Goal: Check status

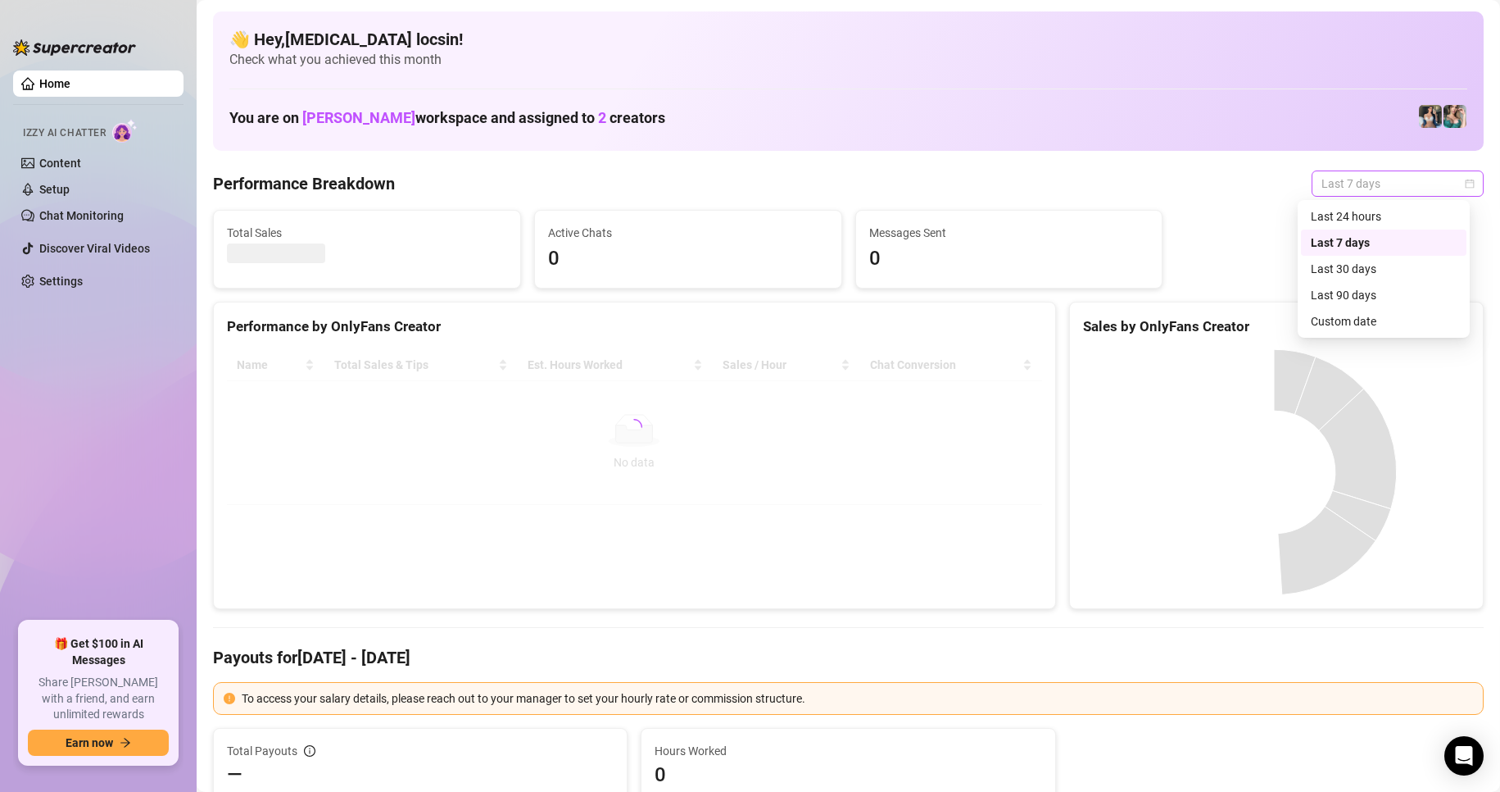
click at [1375, 180] on span "Last 7 days" at bounding box center [1398, 183] width 152 height 25
click at [1342, 326] on div "Custom date" at bounding box center [1384, 321] width 146 height 18
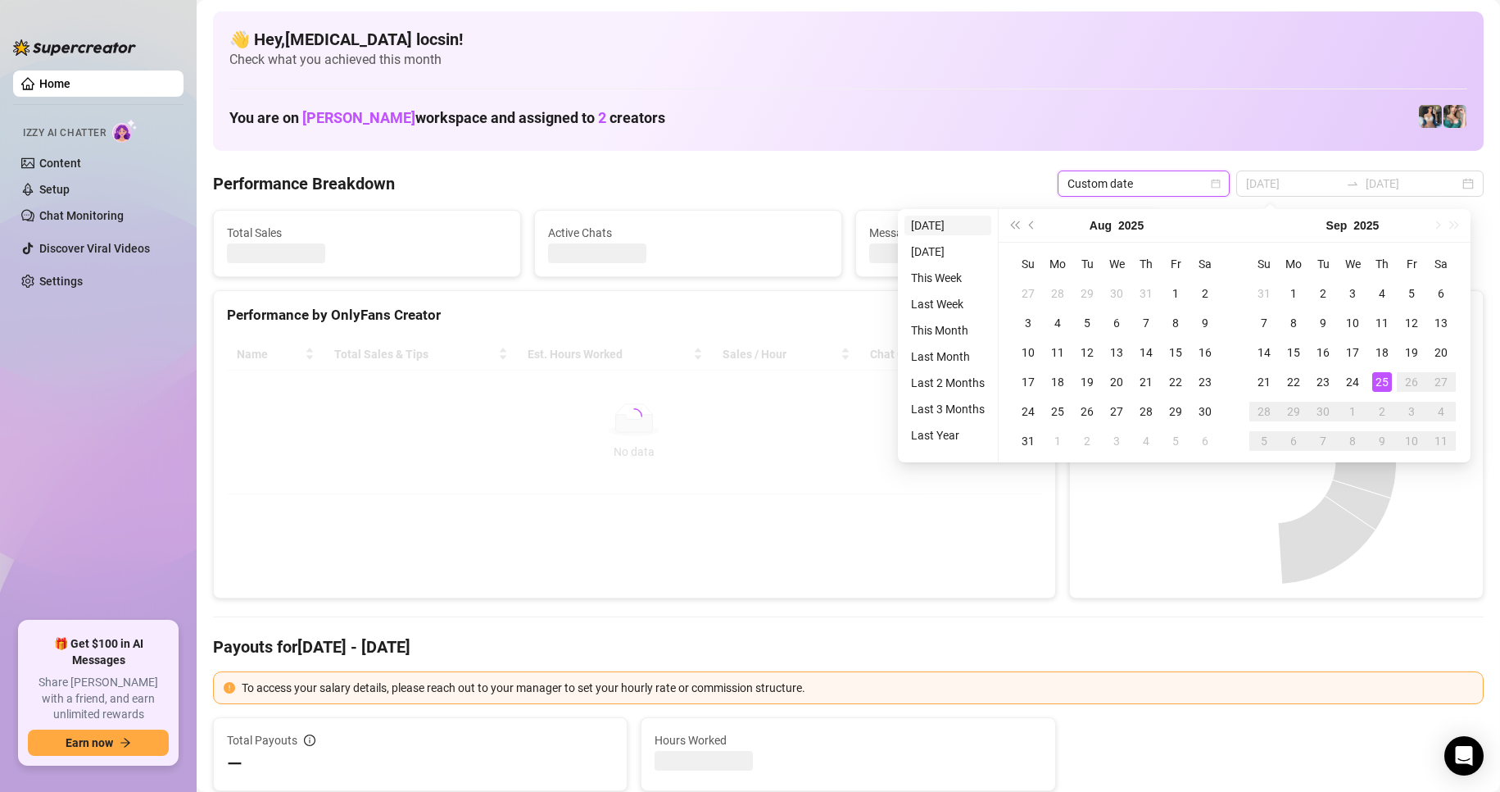
type input "[DATE]"
click at [955, 219] on li "[DATE]" at bounding box center [948, 226] width 87 height 20
type input "[DATE]"
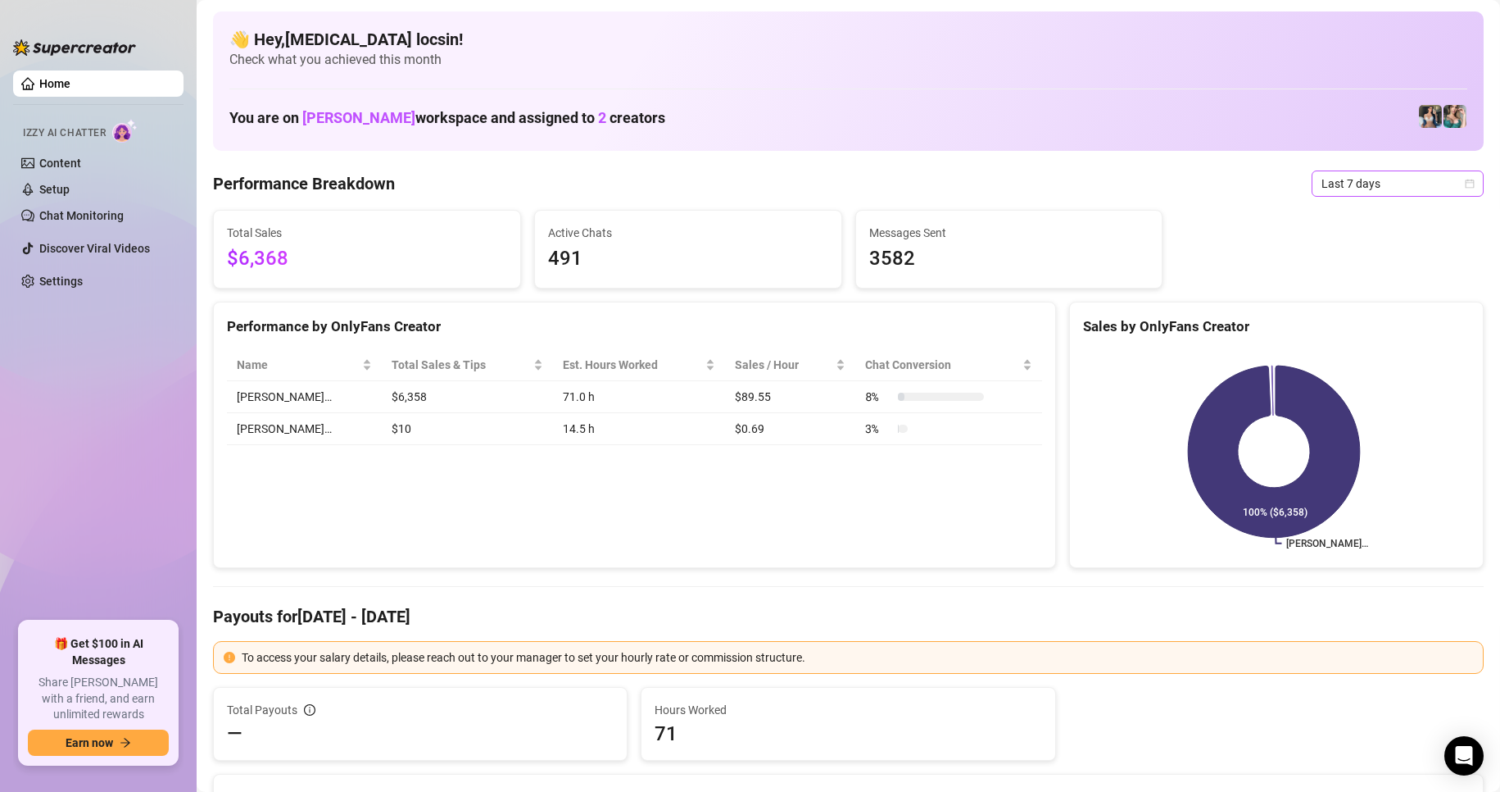
click at [1400, 191] on span "Last 7 days" at bounding box center [1398, 183] width 152 height 25
click at [1309, 331] on div "Custom date" at bounding box center [1384, 321] width 166 height 26
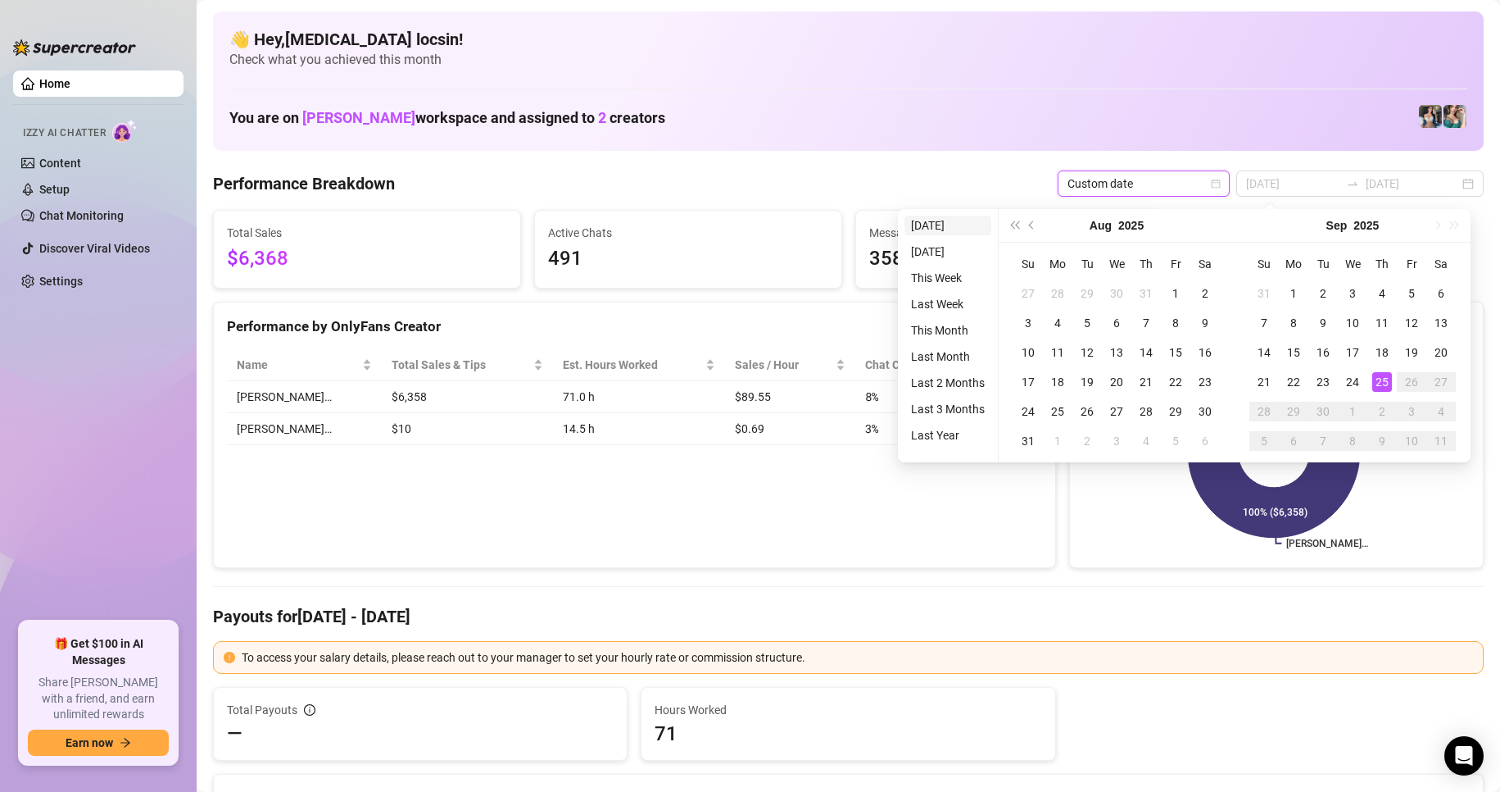
type input "[DATE]"
drag, startPoint x: 942, startPoint y: 222, endPoint x: 931, endPoint y: 226, distance: 11.4
click at [942, 222] on li "[DATE]" at bounding box center [948, 226] width 87 height 20
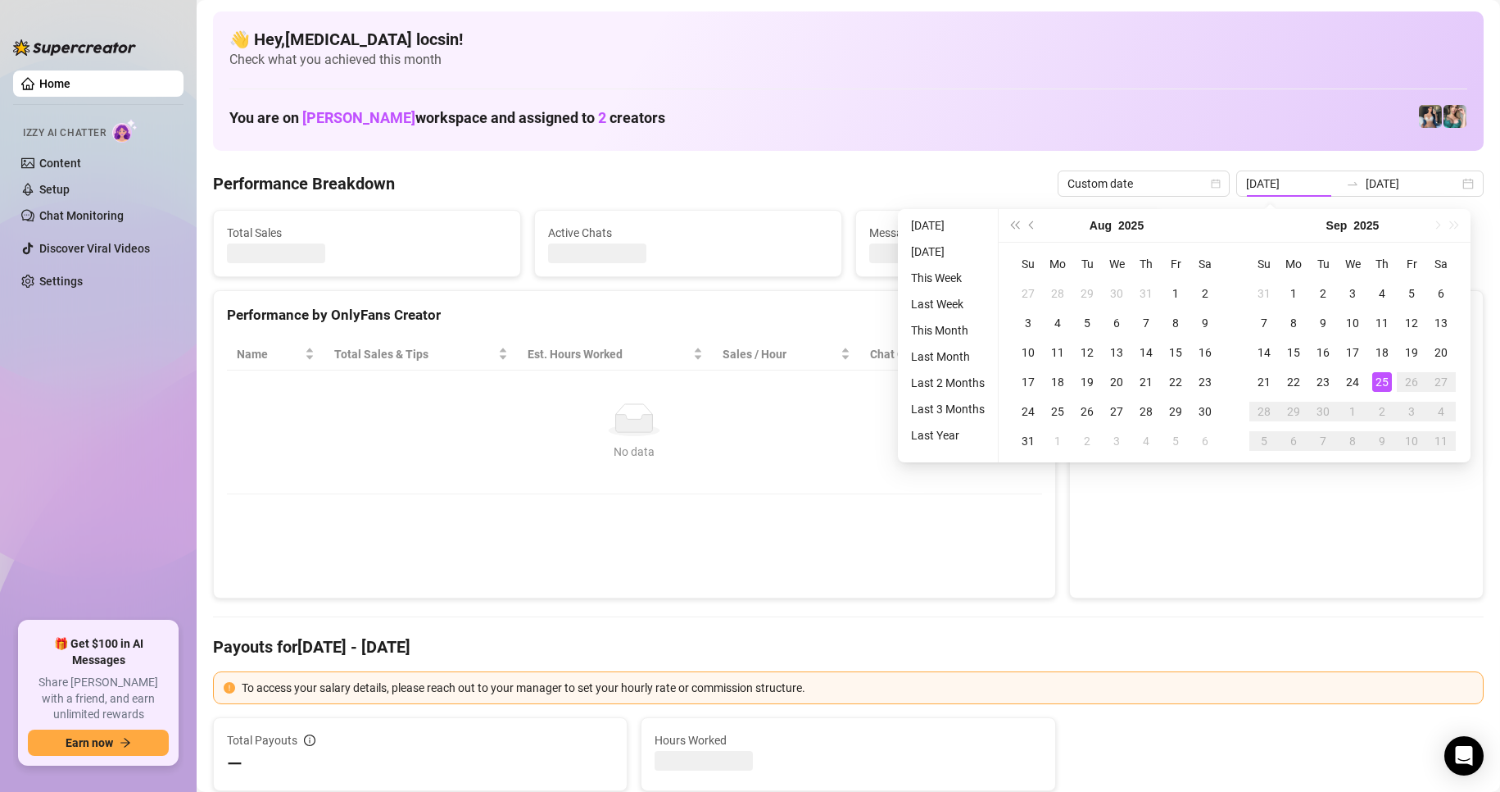
type input "[DATE]"
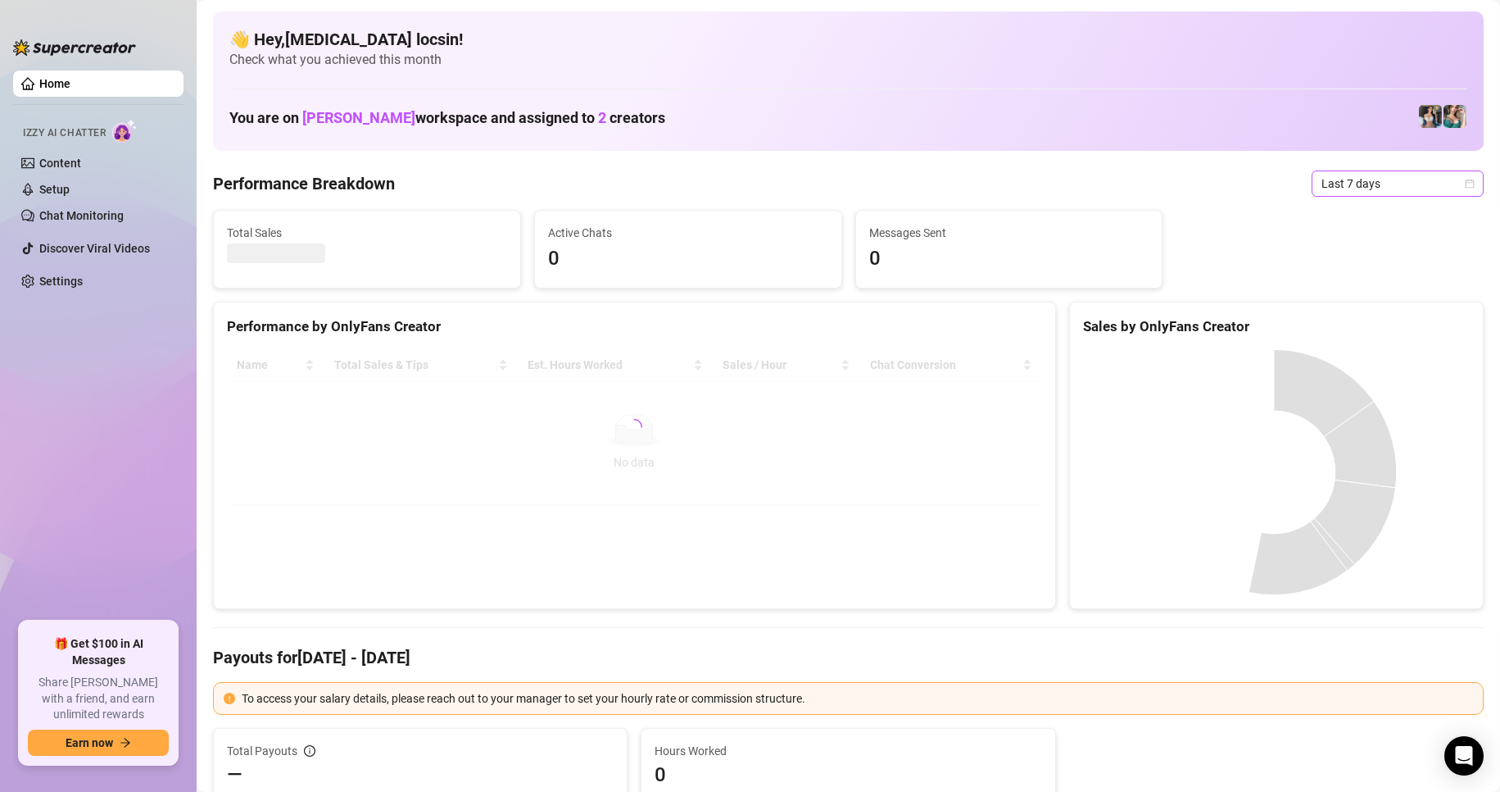
click at [1335, 182] on span "Last 7 days" at bounding box center [1398, 183] width 152 height 25
click at [1331, 323] on div "Custom date" at bounding box center [1384, 321] width 146 height 18
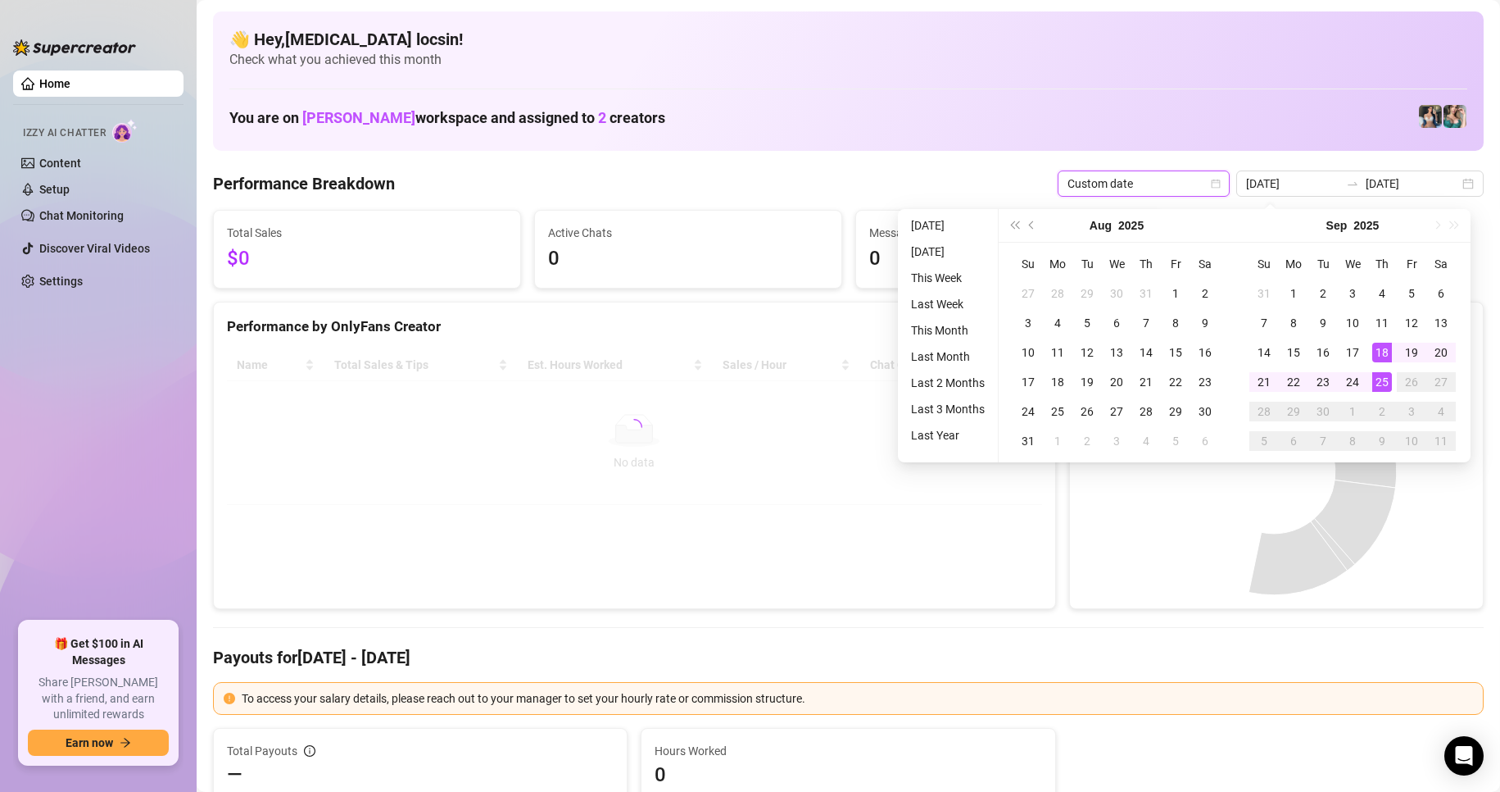
type input "2025-09-24"
type input "[DATE]"
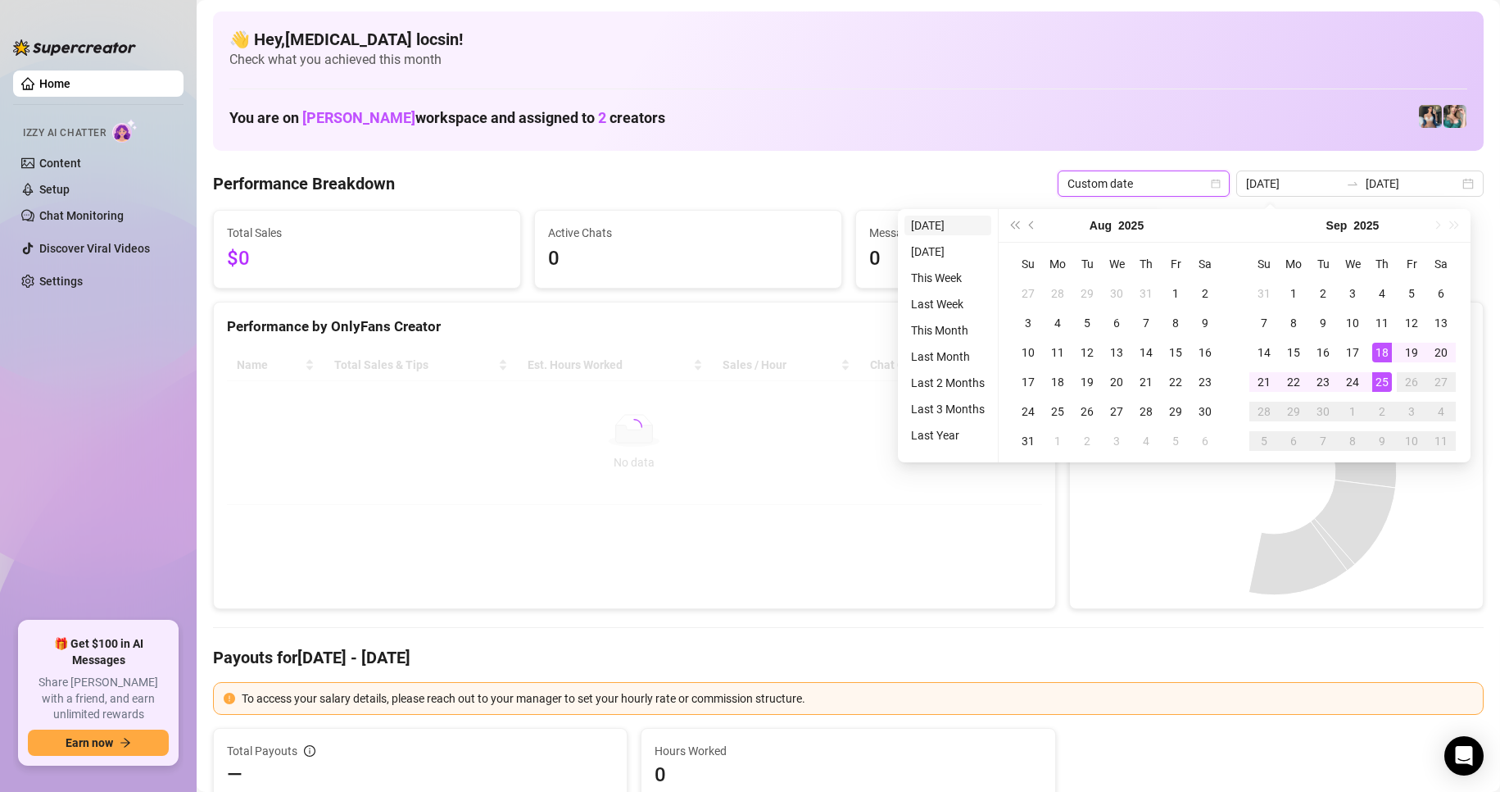
click at [927, 229] on li "[DATE]" at bounding box center [948, 226] width 87 height 20
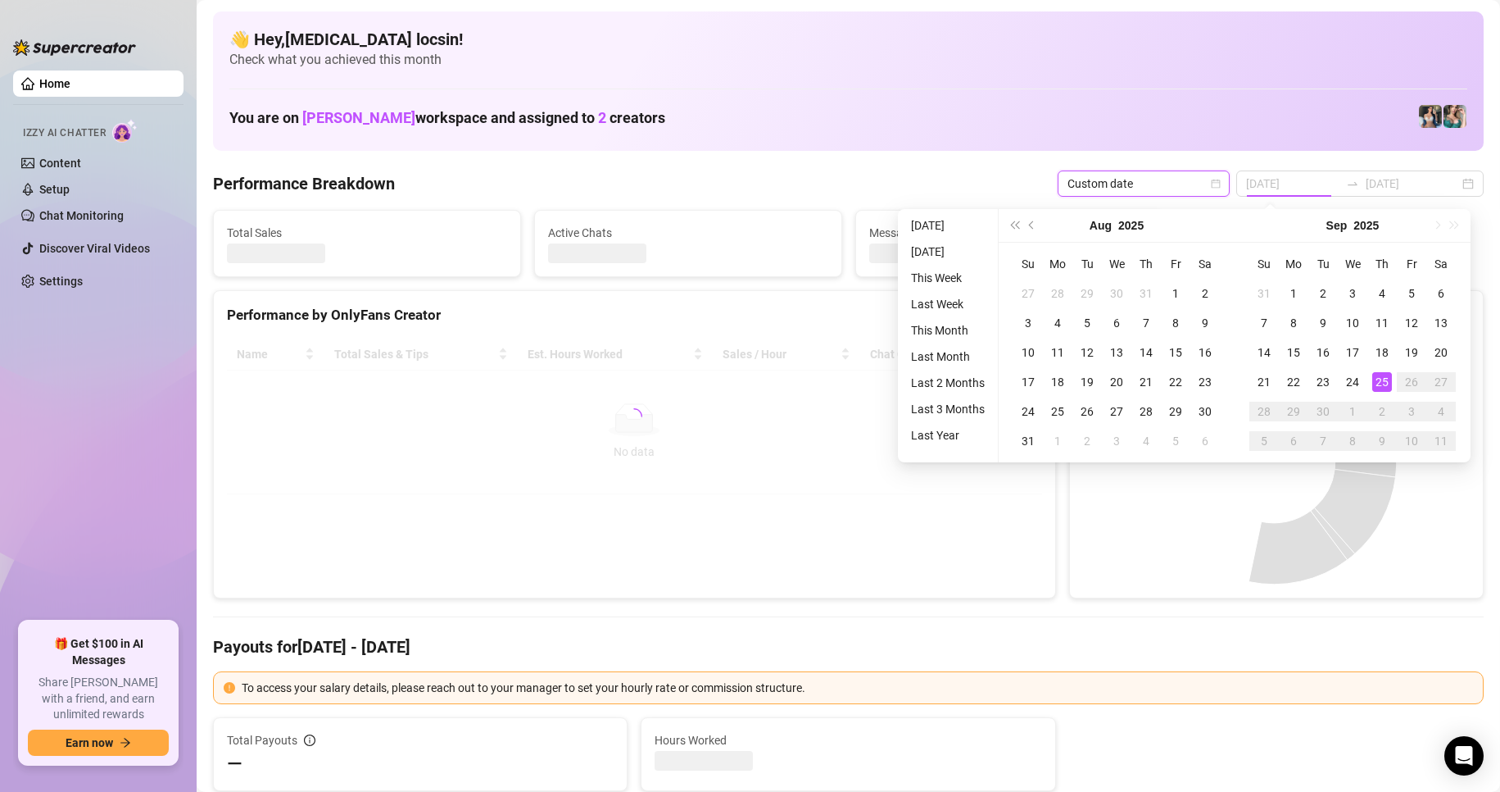
type input "[DATE]"
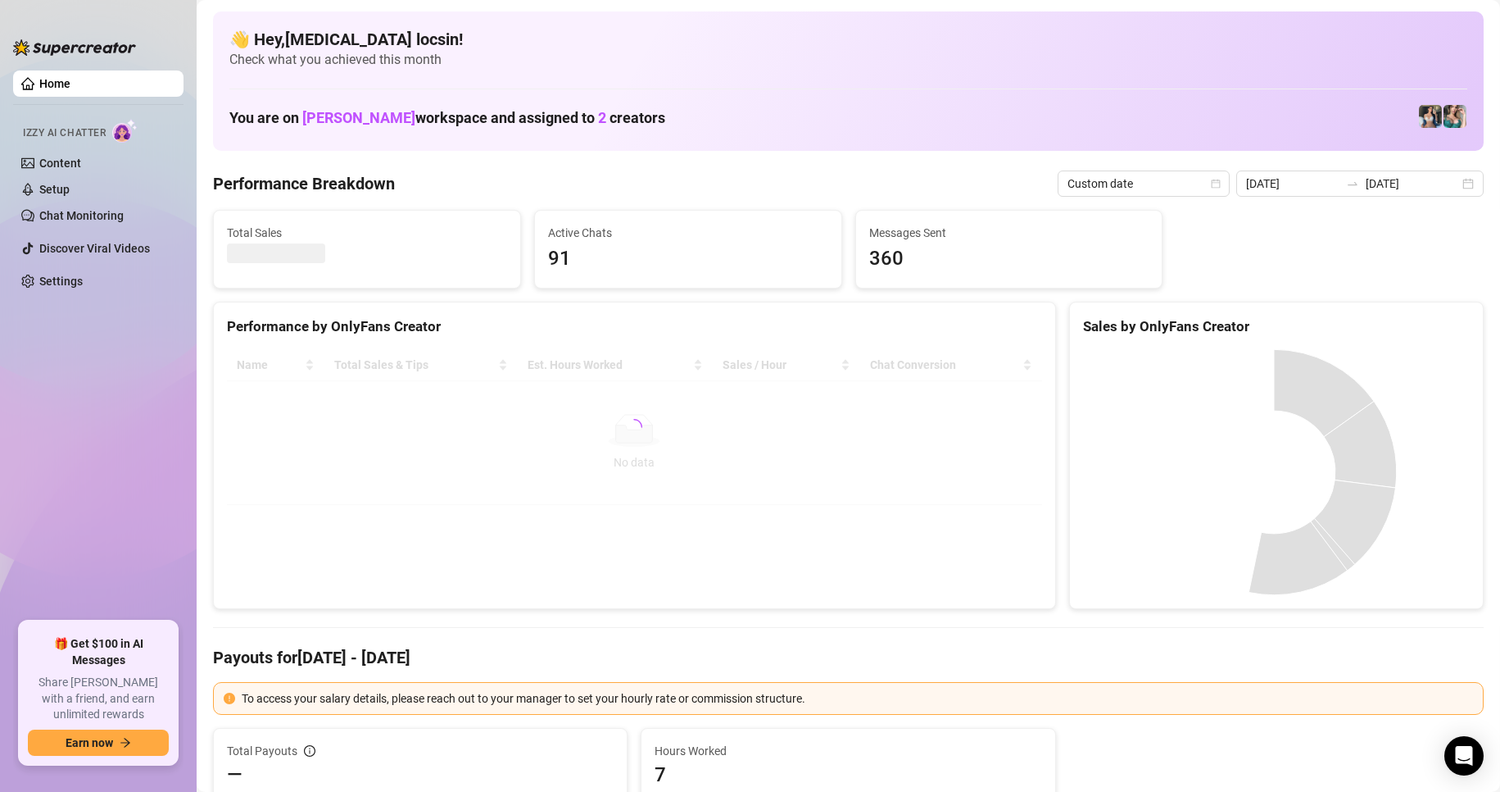
click at [311, 179] on Breakdown "Performance Breakdown" at bounding box center [304, 183] width 182 height 23
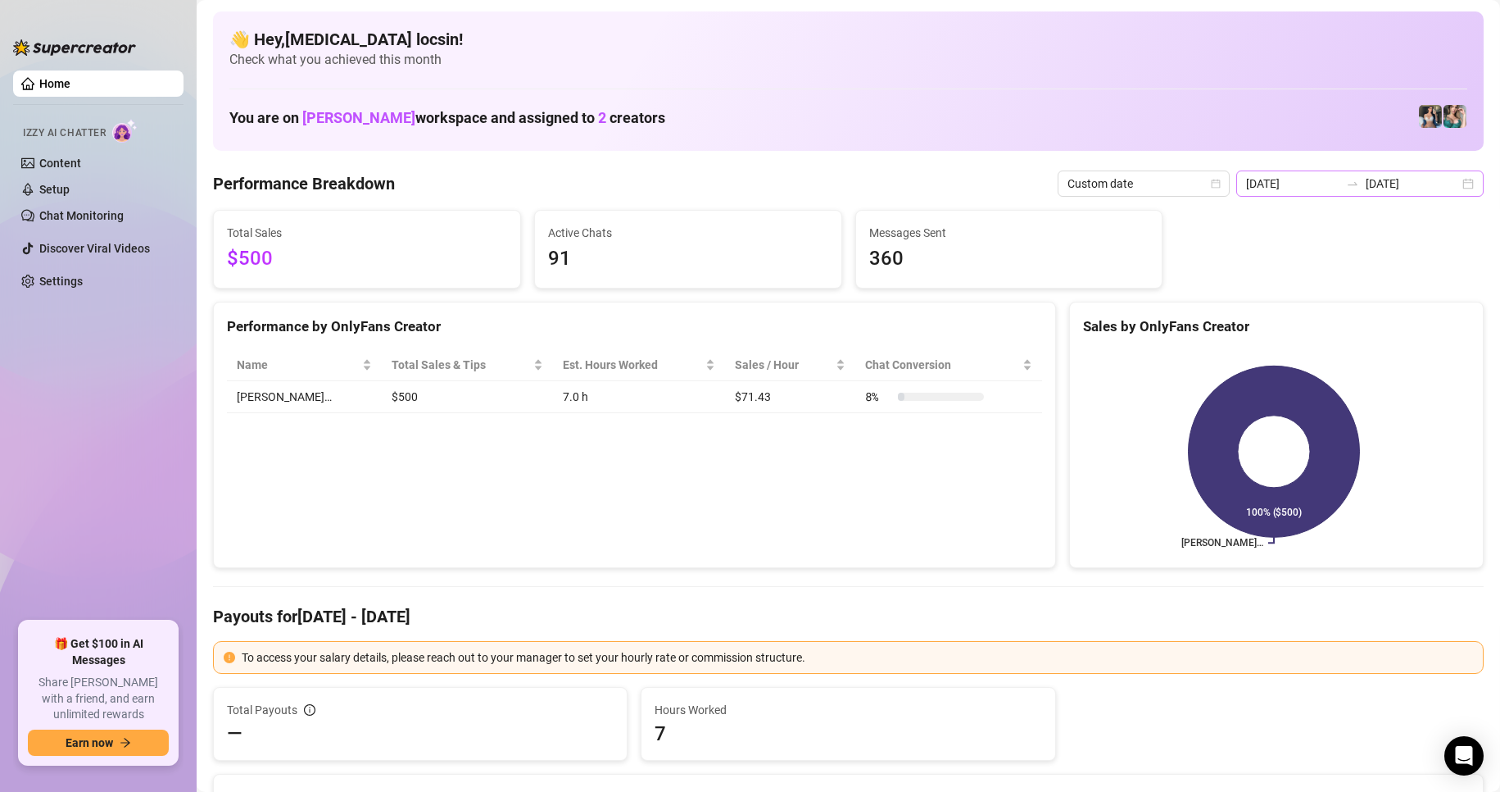
click at [1340, 184] on div at bounding box center [1353, 183] width 26 height 13
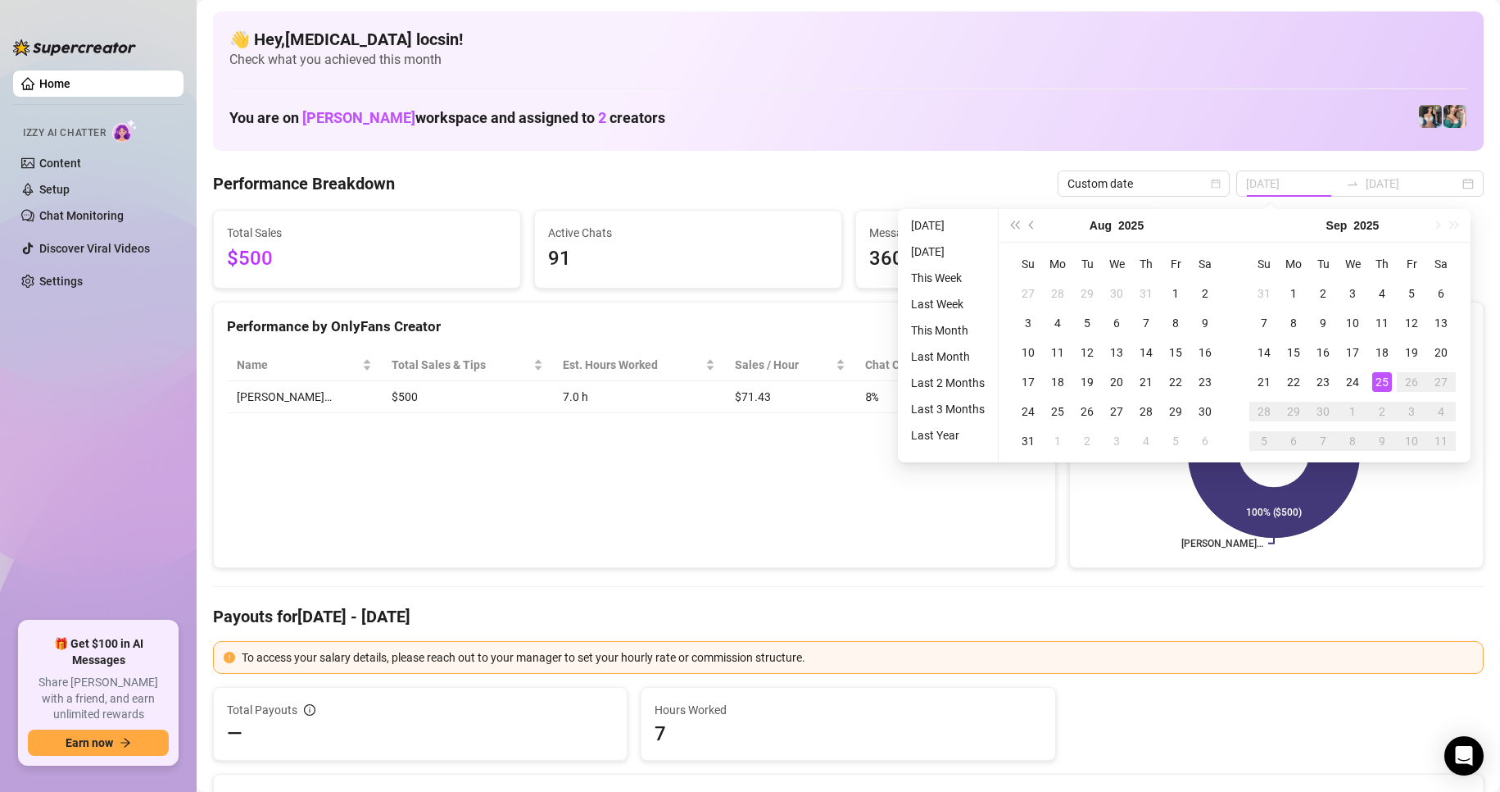
drag, startPoint x: 930, startPoint y: 226, endPoint x: 960, endPoint y: 252, distance: 39.6
click at [930, 226] on li "[DATE]" at bounding box center [948, 226] width 87 height 20
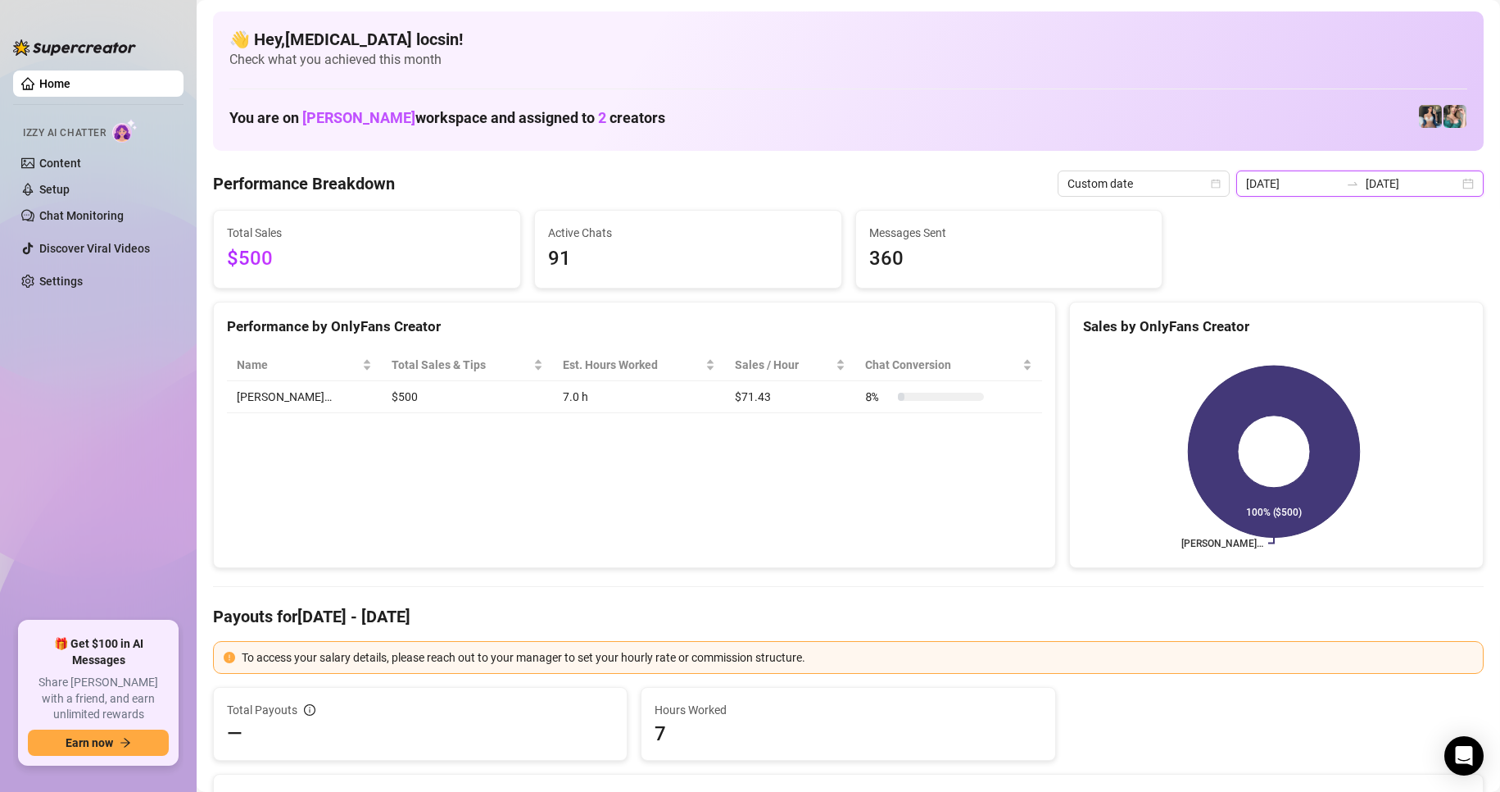
click at [1388, 177] on input "[DATE]" at bounding box center [1412, 184] width 93 height 18
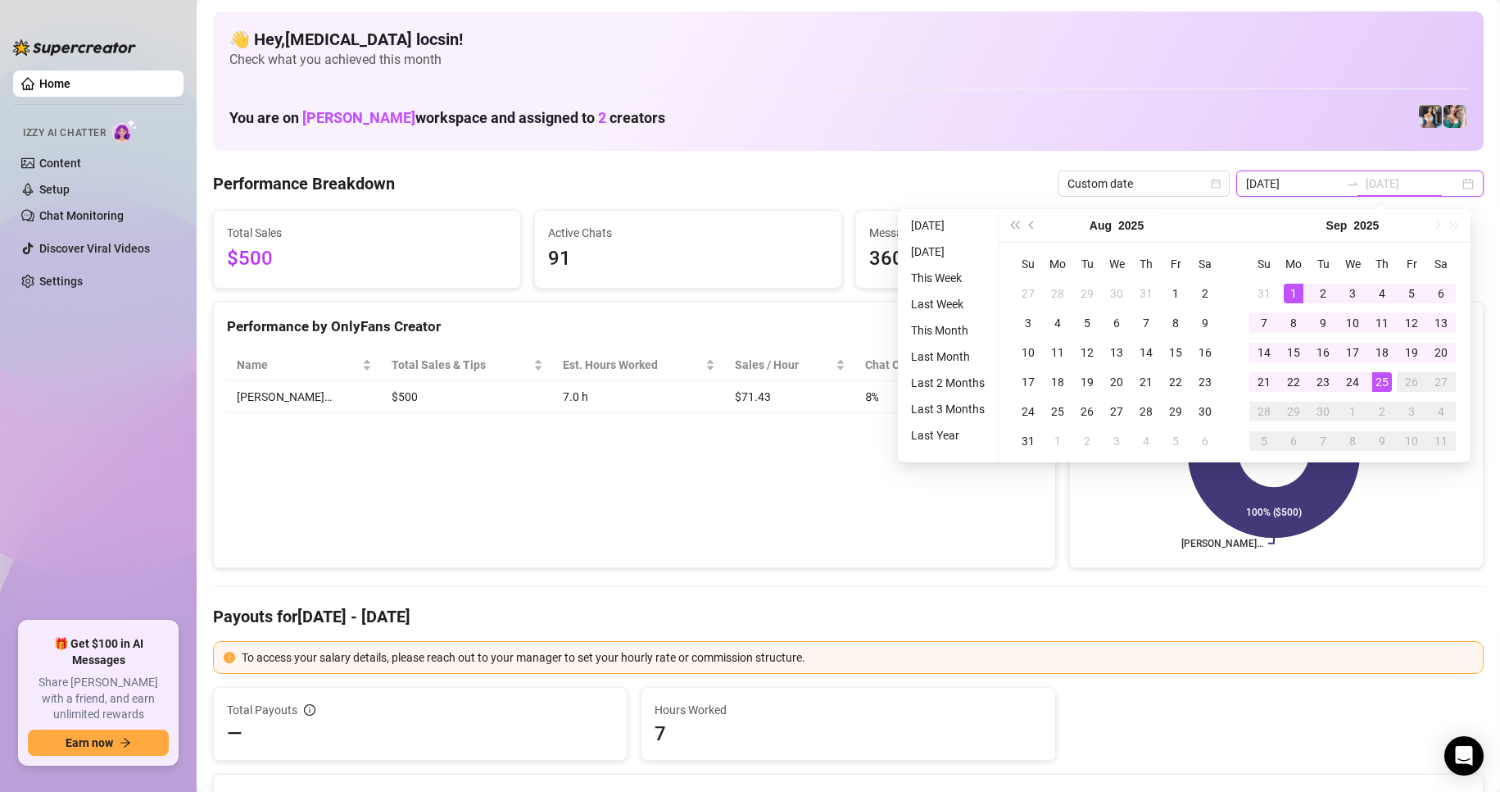
type input "[DATE]"
type input "2025-09-24"
type input "[DATE]"
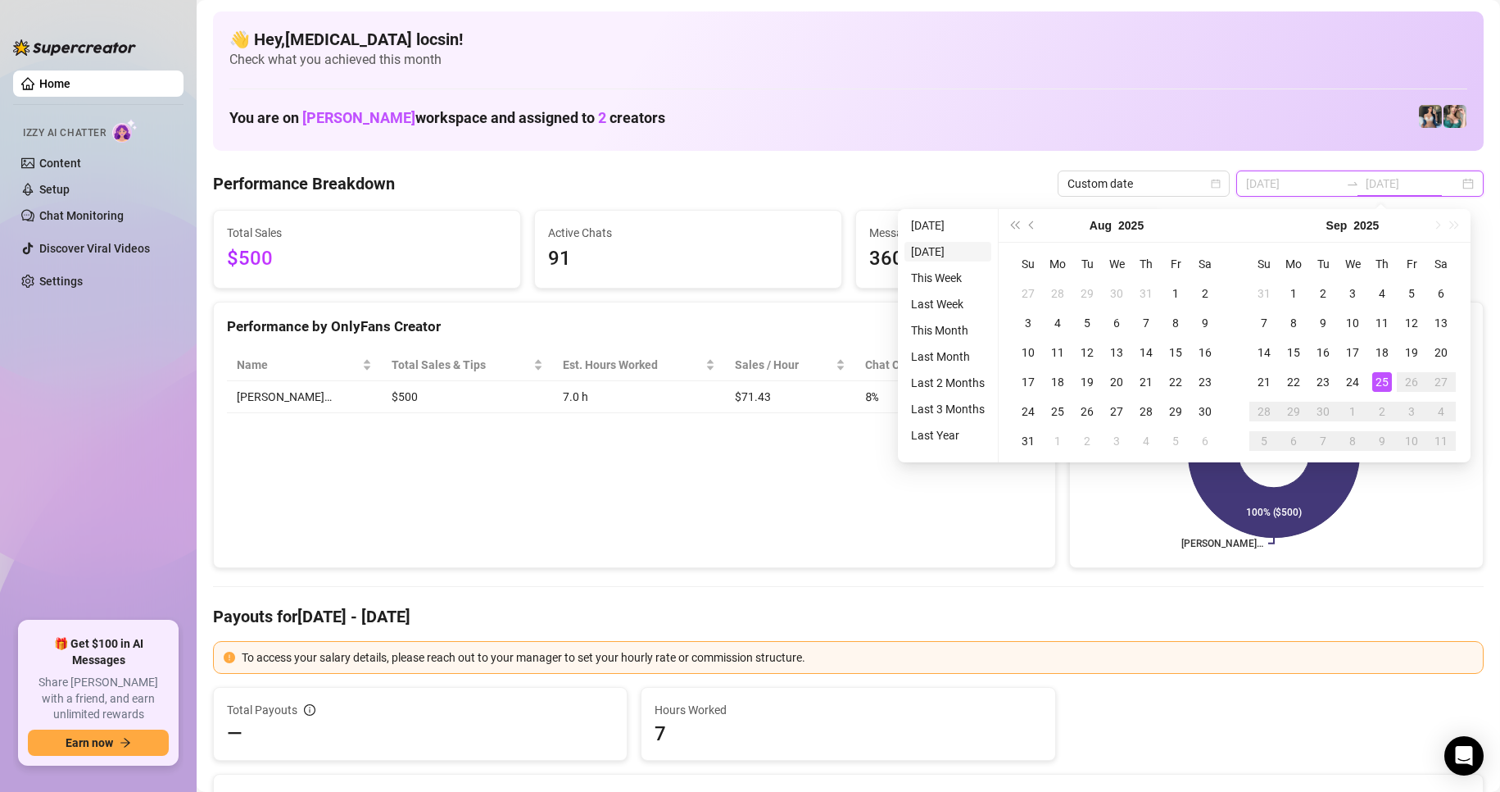
type input "2025-09-24"
click at [940, 243] on li "[DATE]" at bounding box center [948, 252] width 87 height 20
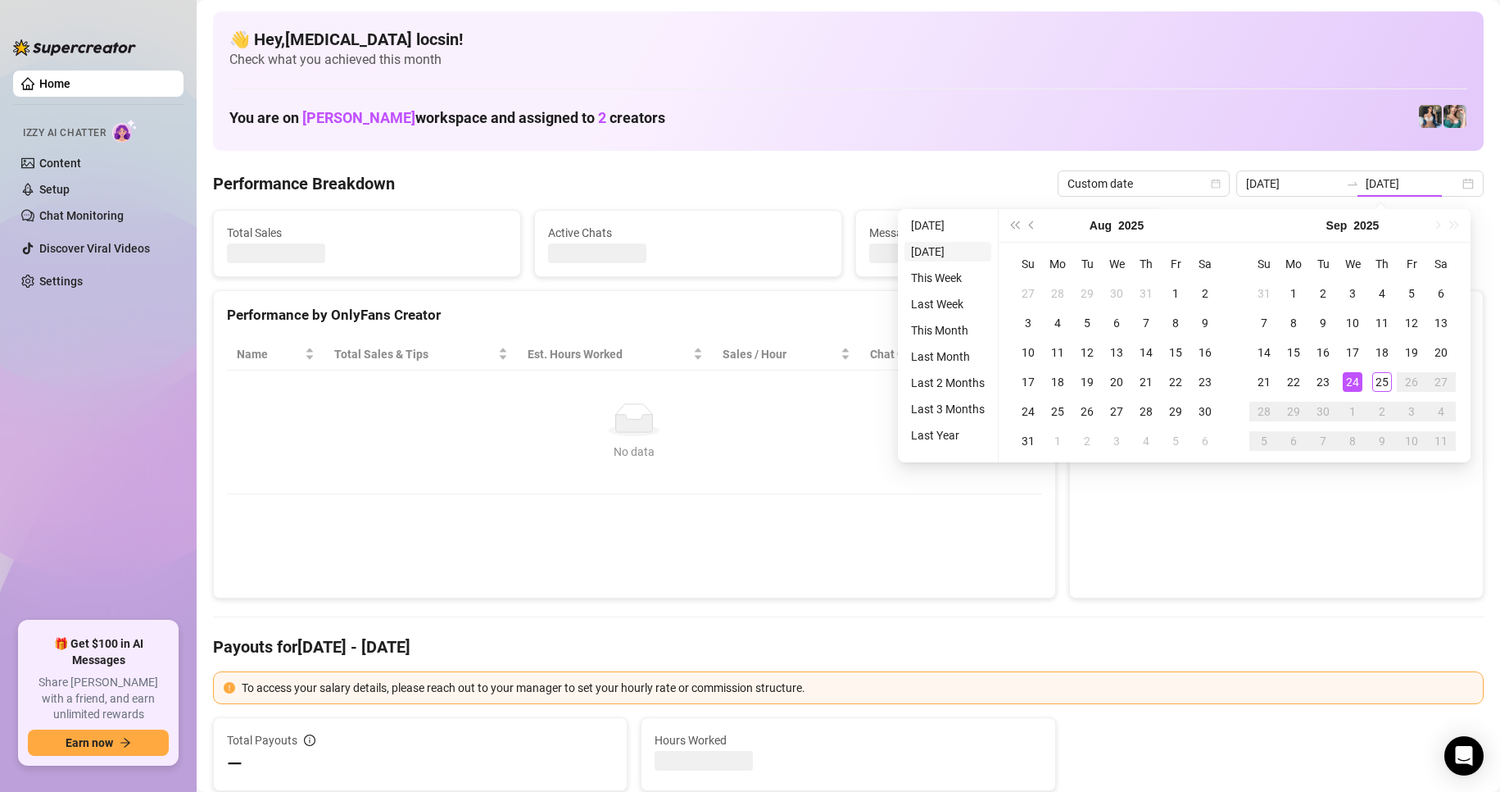
type input "2025-09-24"
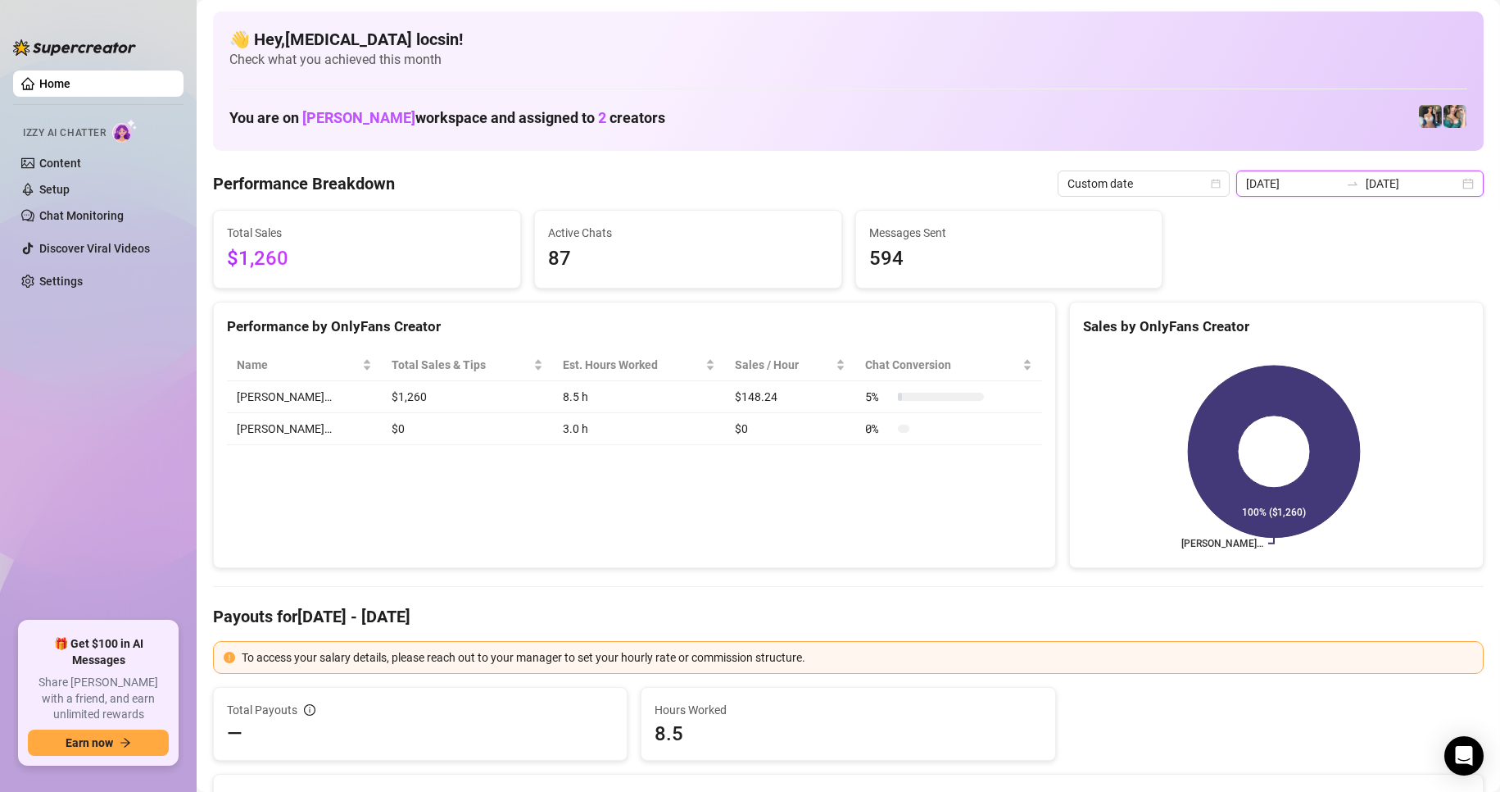
click at [1407, 189] on input "2025-09-24" at bounding box center [1412, 184] width 93 height 18
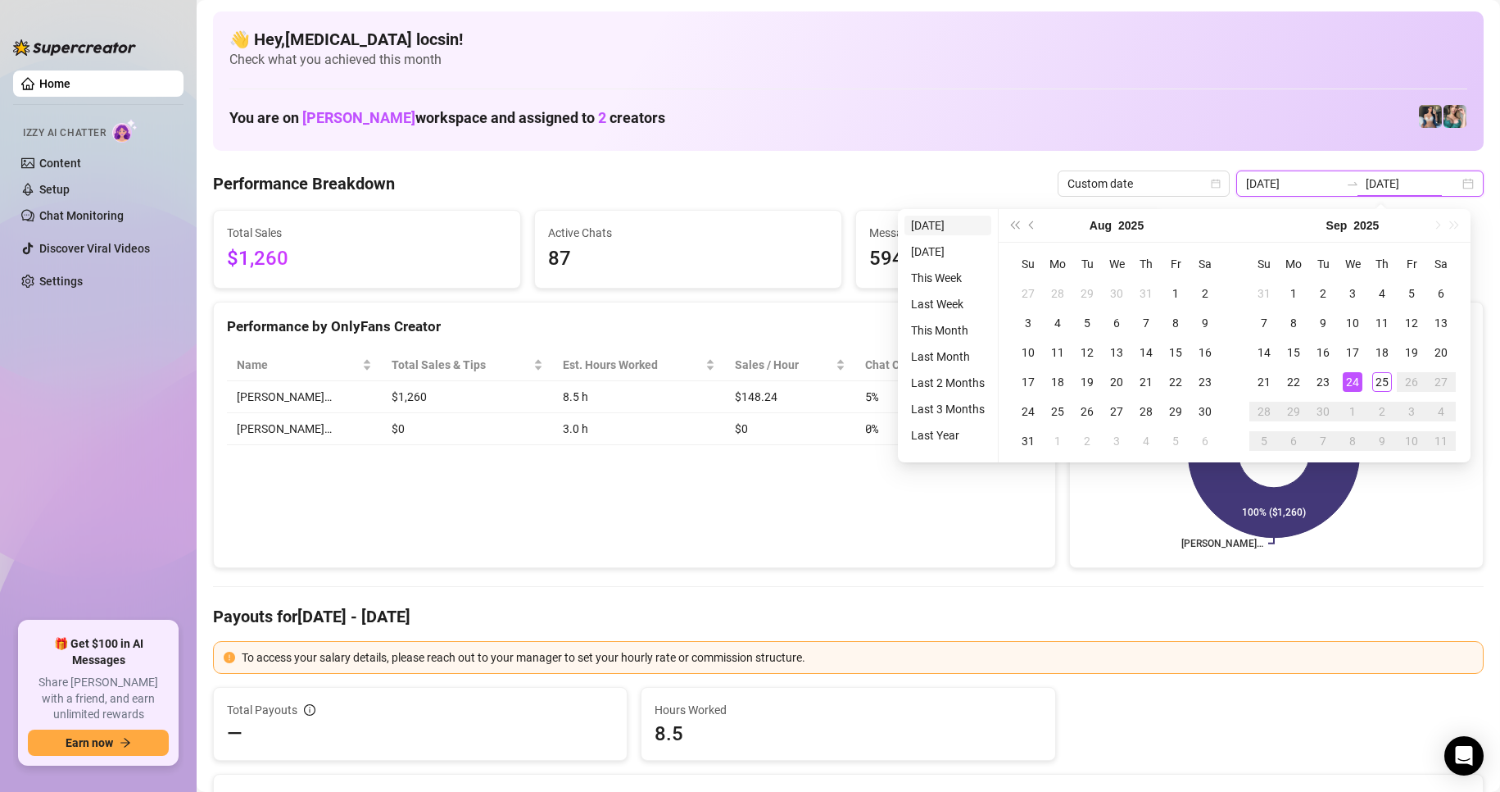
type input "[DATE]"
click at [958, 225] on li "[DATE]" at bounding box center [948, 226] width 87 height 20
type input "[DATE]"
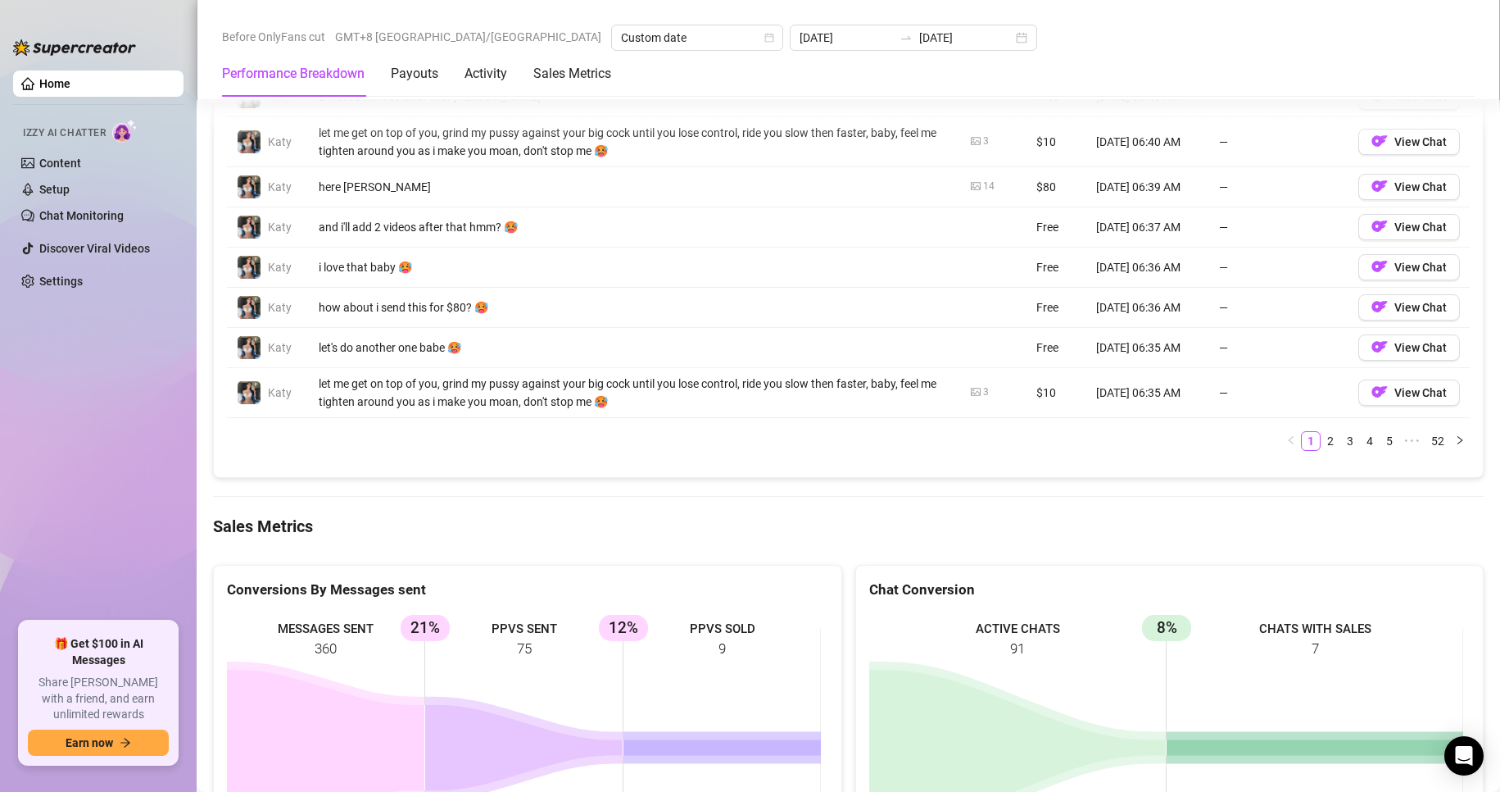
scroll to position [1776, 0]
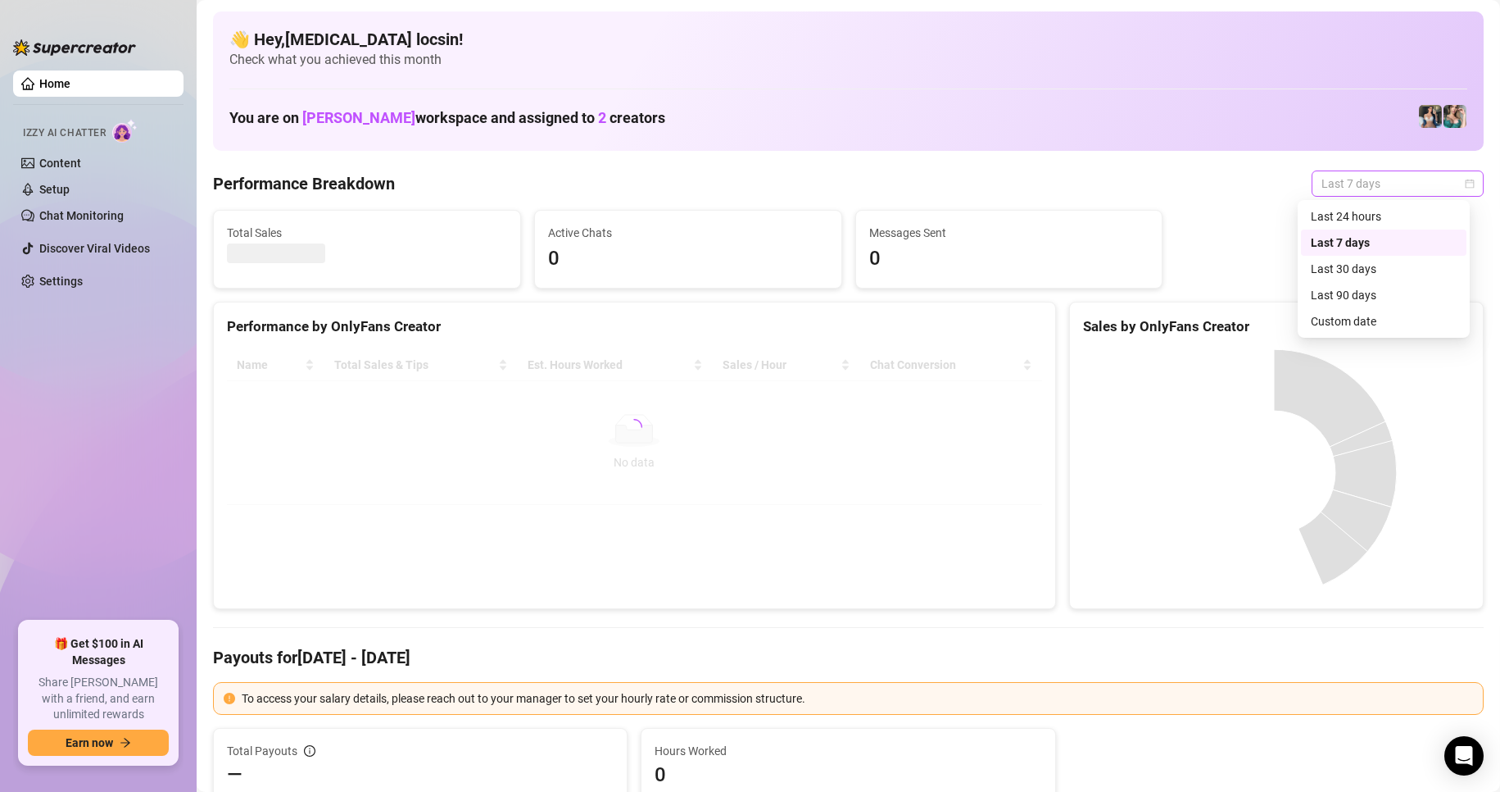
click at [1366, 179] on span "Last 7 days" at bounding box center [1398, 183] width 152 height 25
click at [1366, 328] on div "Custom date" at bounding box center [1384, 321] width 146 height 18
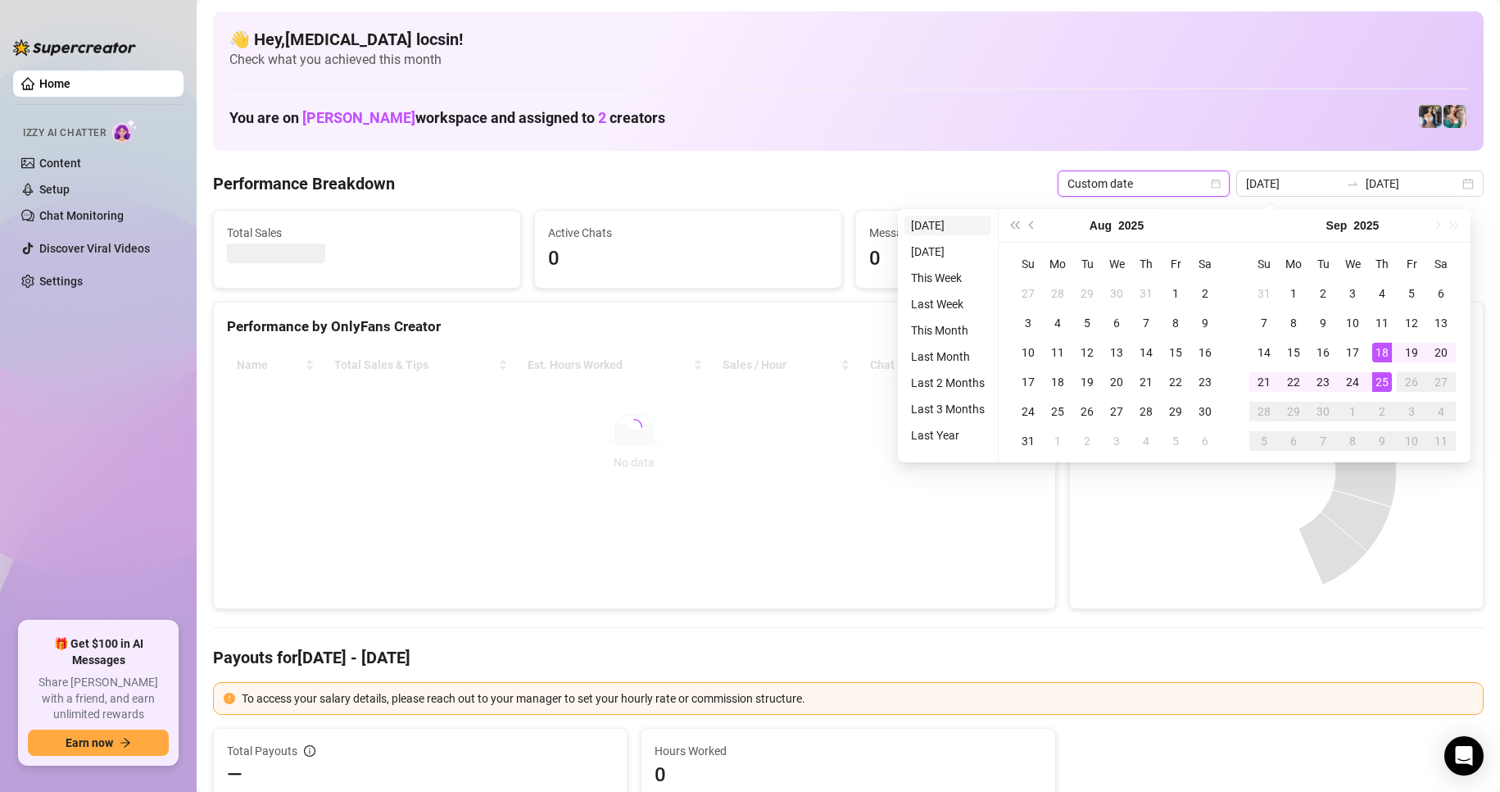
drag, startPoint x: 938, startPoint y: 209, endPoint x: 931, endPoint y: 219, distance: 12.3
click at [938, 209] on ul "[DATE] [DATE] This Week Last Week This Month Last Month Last 2 Months Last 3 Mo…" at bounding box center [948, 335] width 101 height 253
click at [931, 219] on li "[DATE]" at bounding box center [948, 226] width 87 height 20
type input "[DATE]"
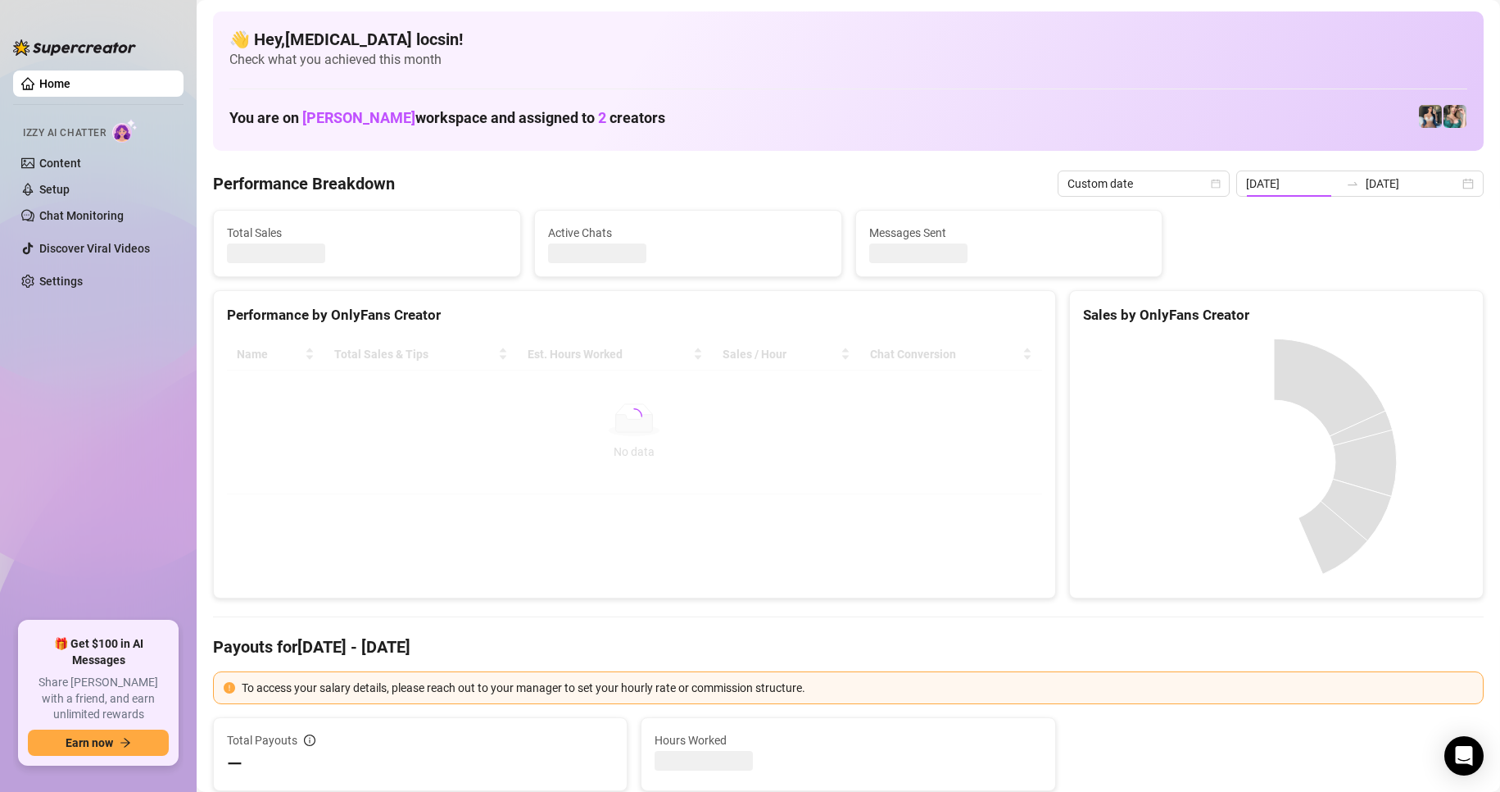
type input "[DATE]"
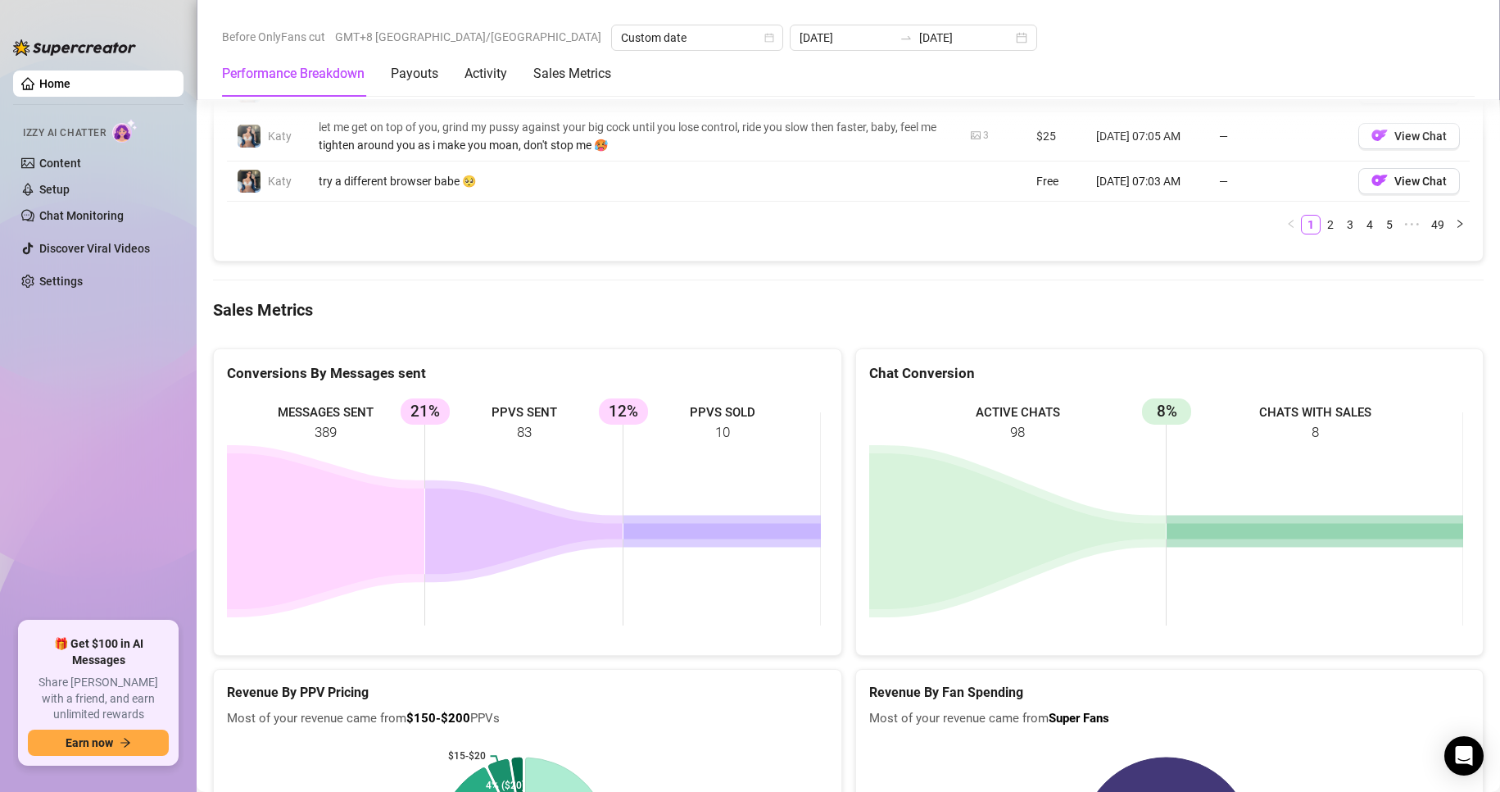
scroll to position [1927, 0]
